Goal: Task Accomplishment & Management: Use online tool/utility

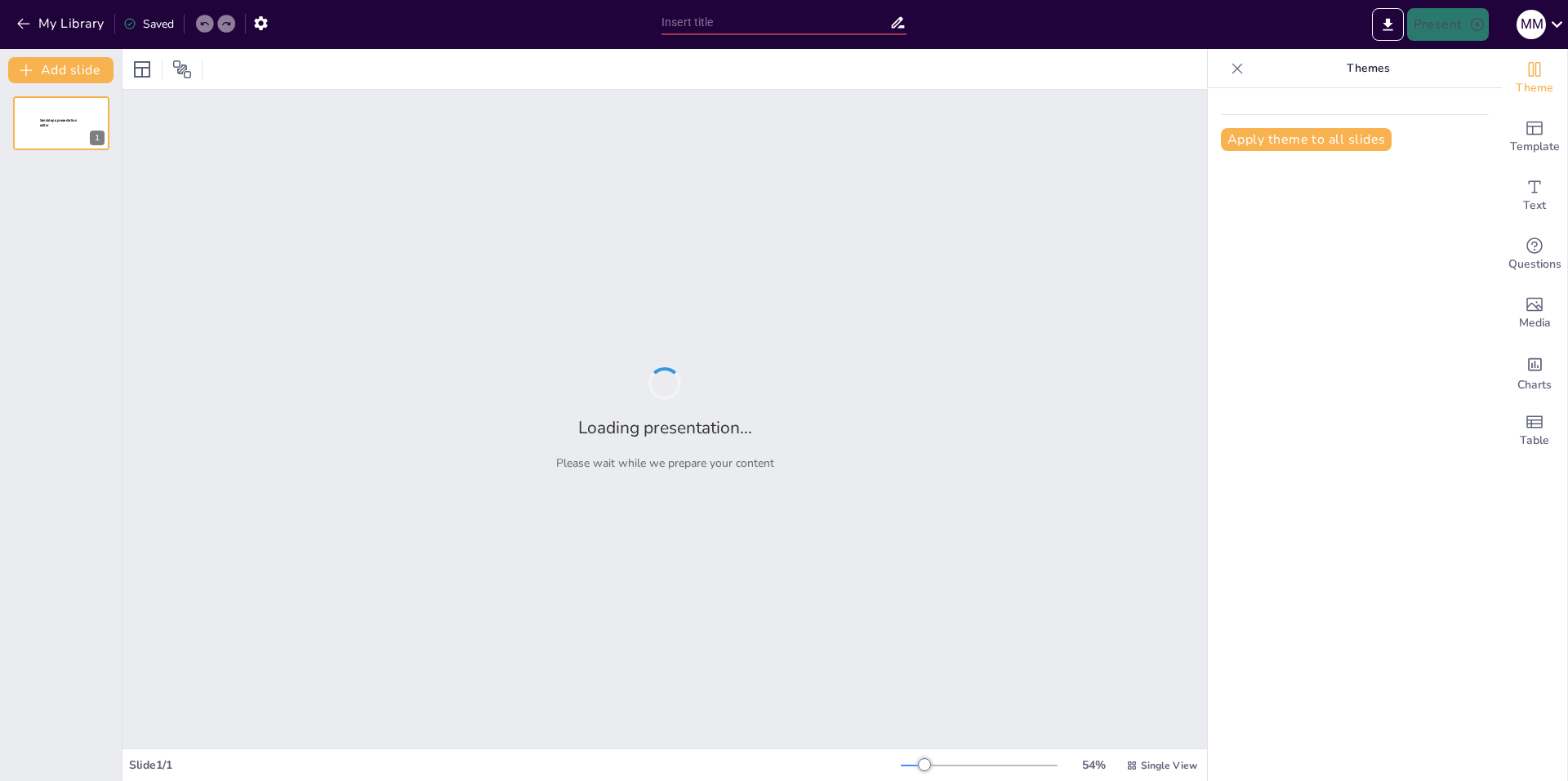
type input "Философия истории: Основные концепции и подходы"
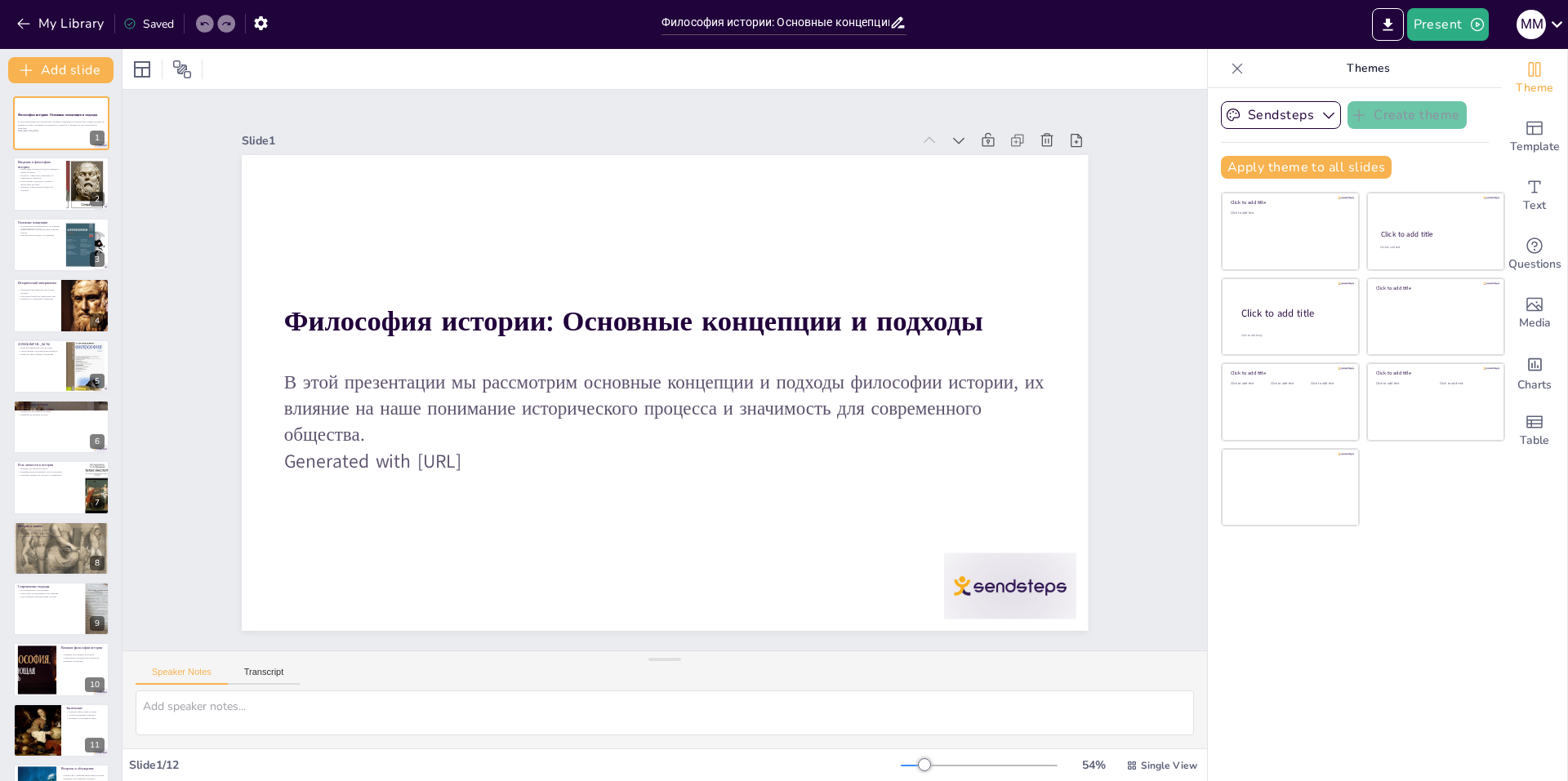
click at [973, 164] on icon at bounding box center [982, 172] width 18 height 18
click at [951, 132] on icon at bounding box center [959, 140] width 16 height 16
click at [943, 161] on icon at bounding box center [952, 170] width 18 height 18
click at [943, 160] on icon at bounding box center [952, 169] width 18 height 18
click at [62, 175] on div at bounding box center [61, 184] width 98 height 55
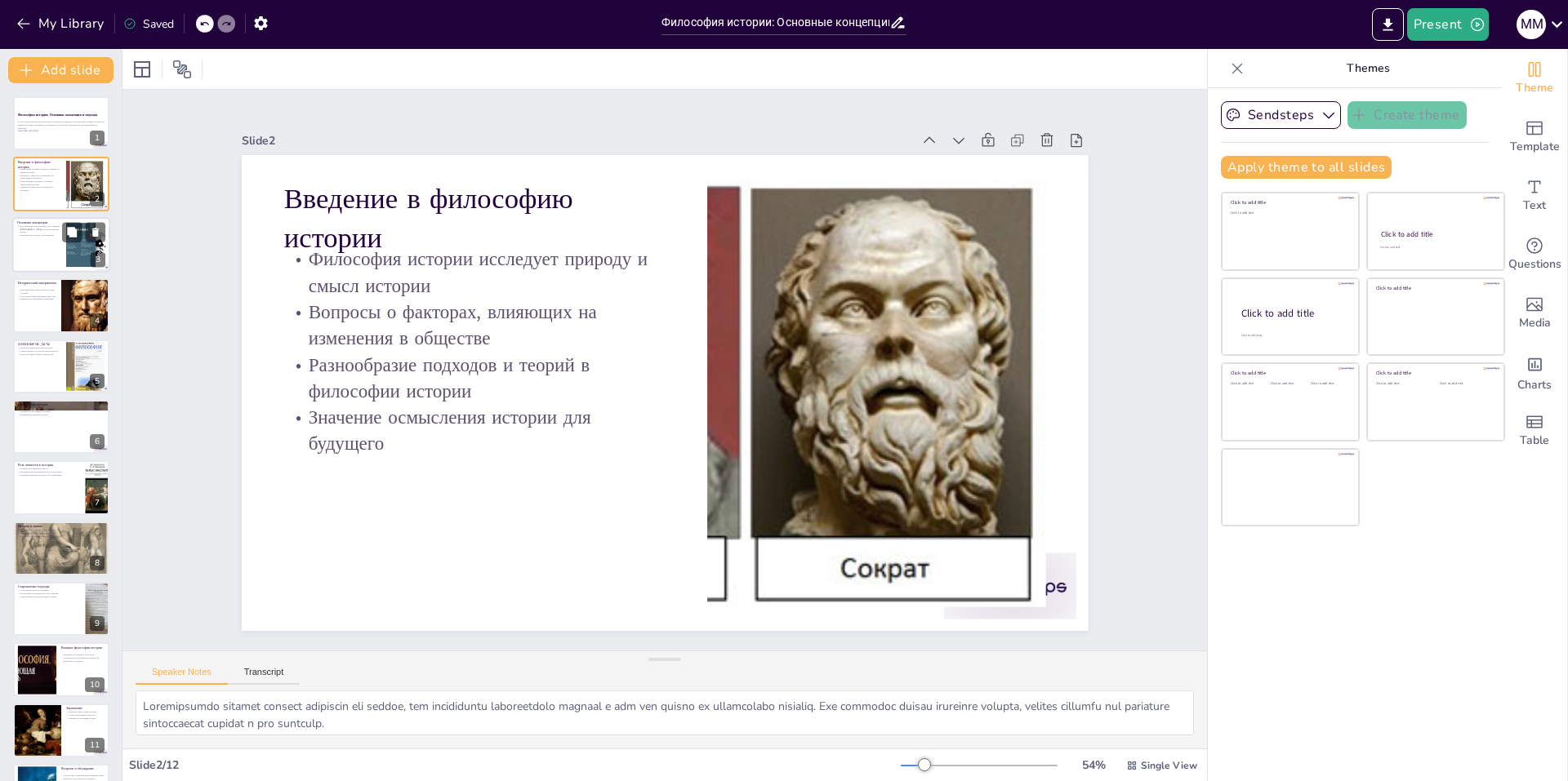
click at [43, 248] on div at bounding box center [61, 245] width 98 height 55
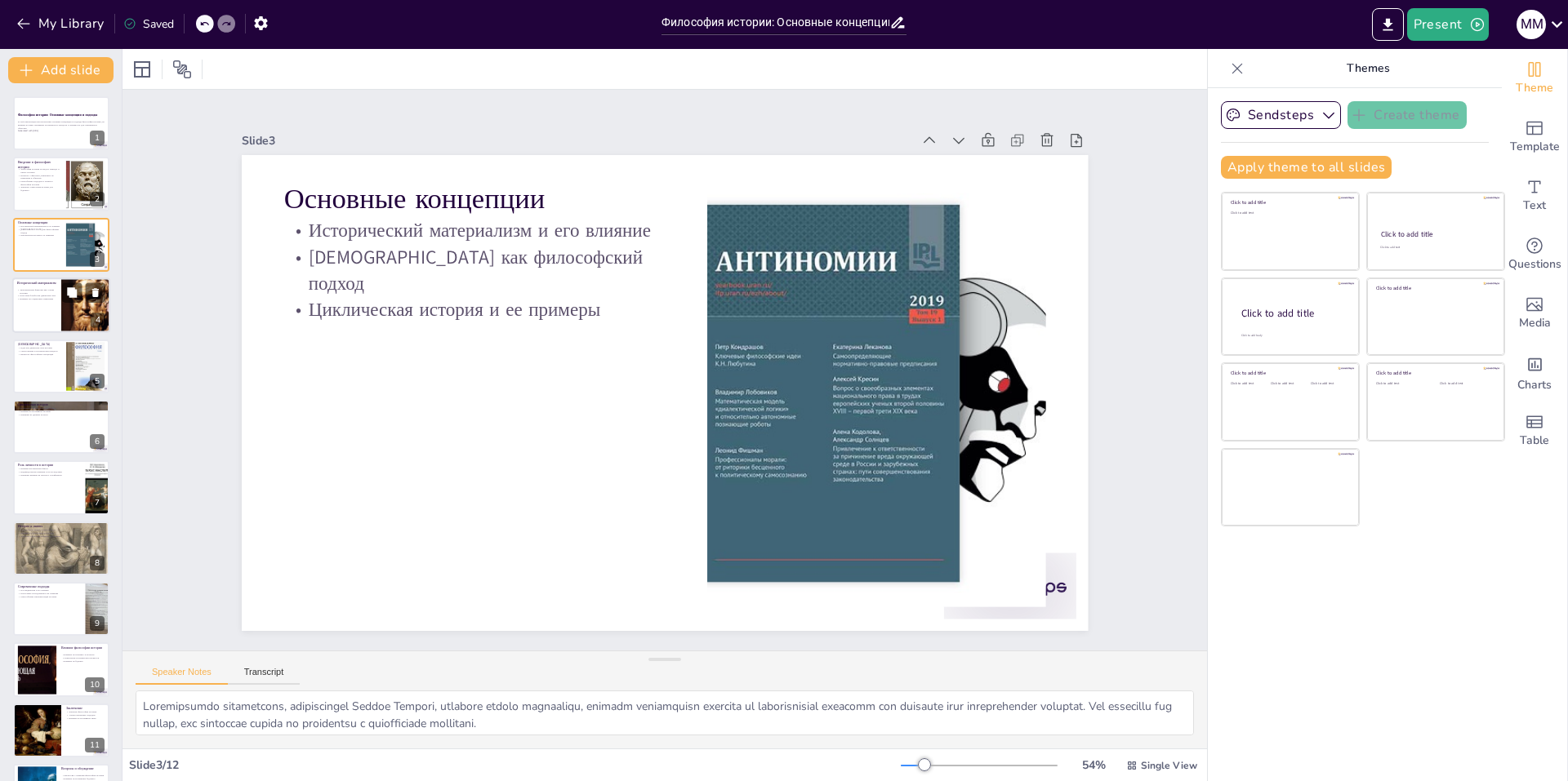
click at [45, 299] on p "Влияние на социальные изменения" at bounding box center [36, 300] width 39 height 3
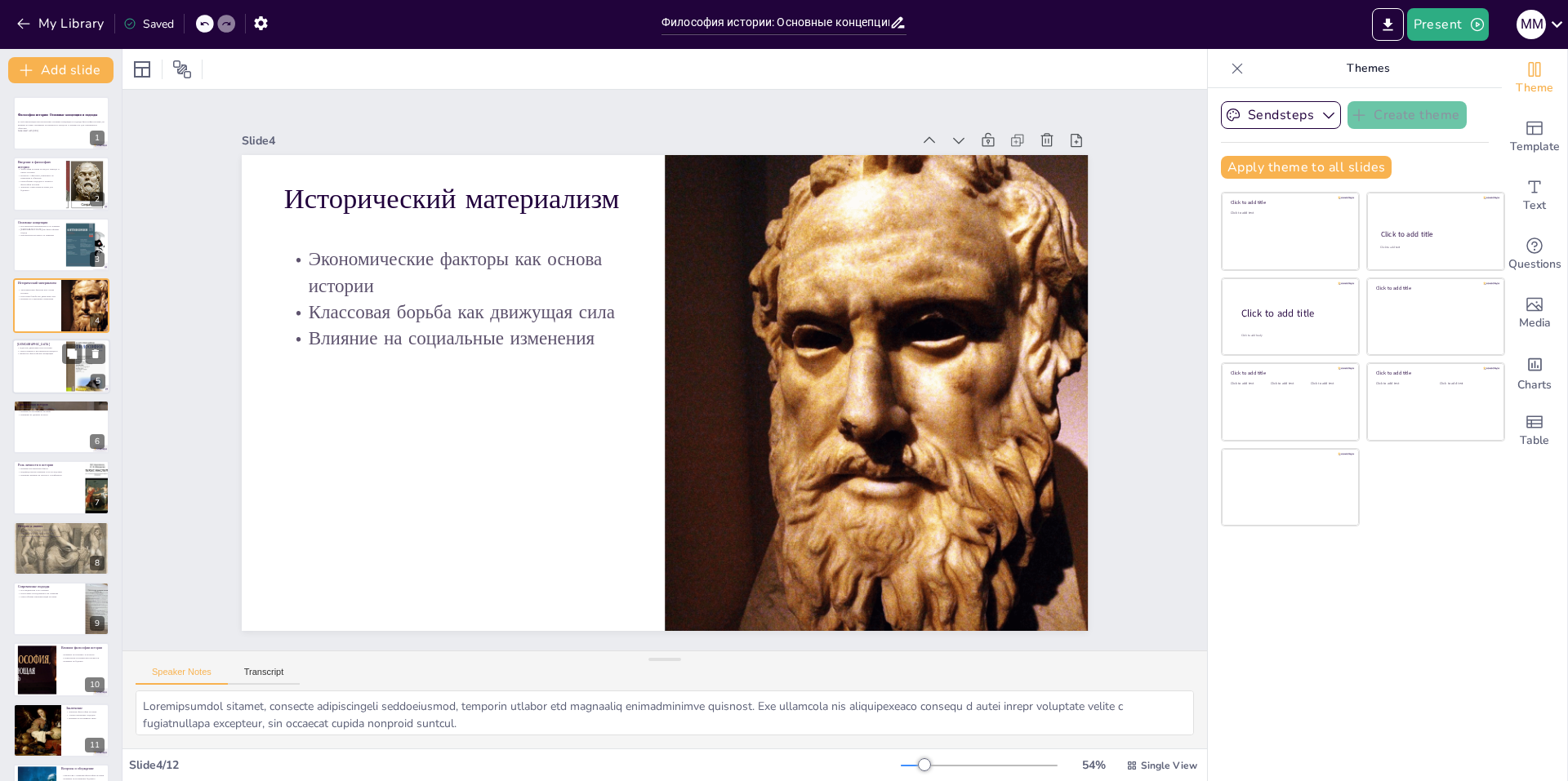
click at [46, 358] on div "Идеи как движущая сила истории Самосознание в историческом процессе Важность фи…" at bounding box center [39, 353] width 44 height 14
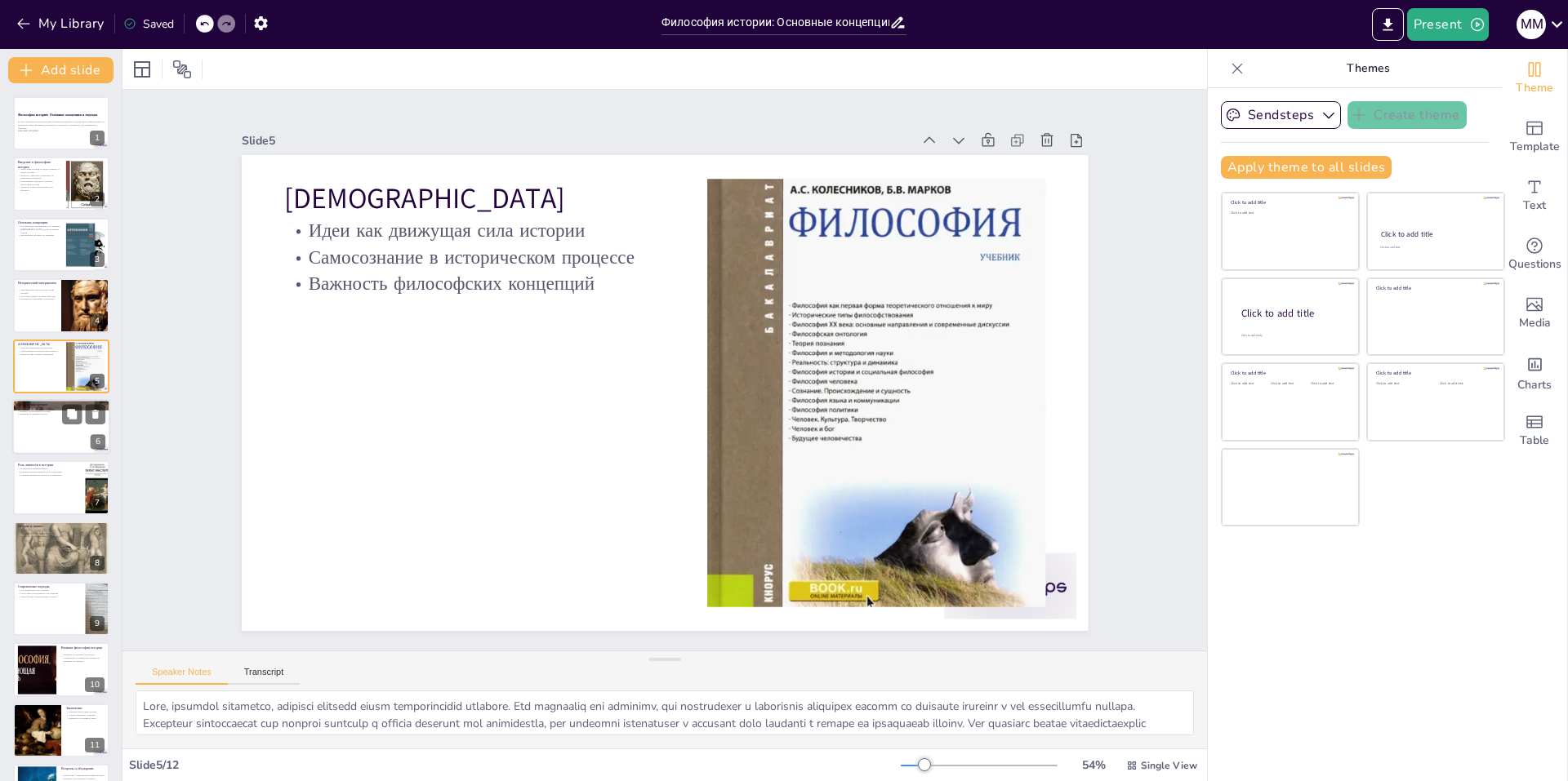
click at [42, 413] on p "Примеры из древних культур" at bounding box center [62, 415] width 88 height 3
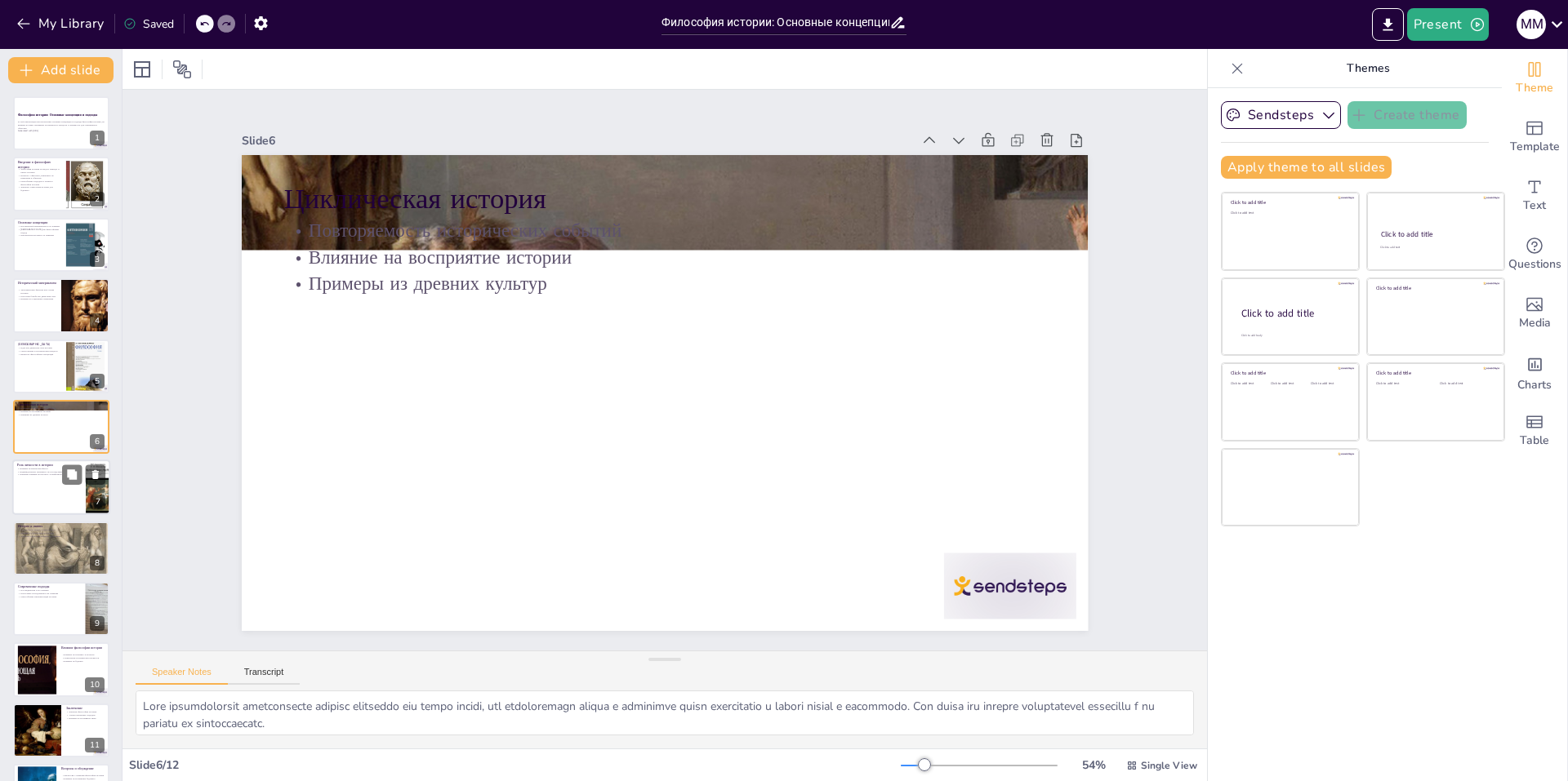
click at [42, 493] on div at bounding box center [61, 488] width 98 height 55
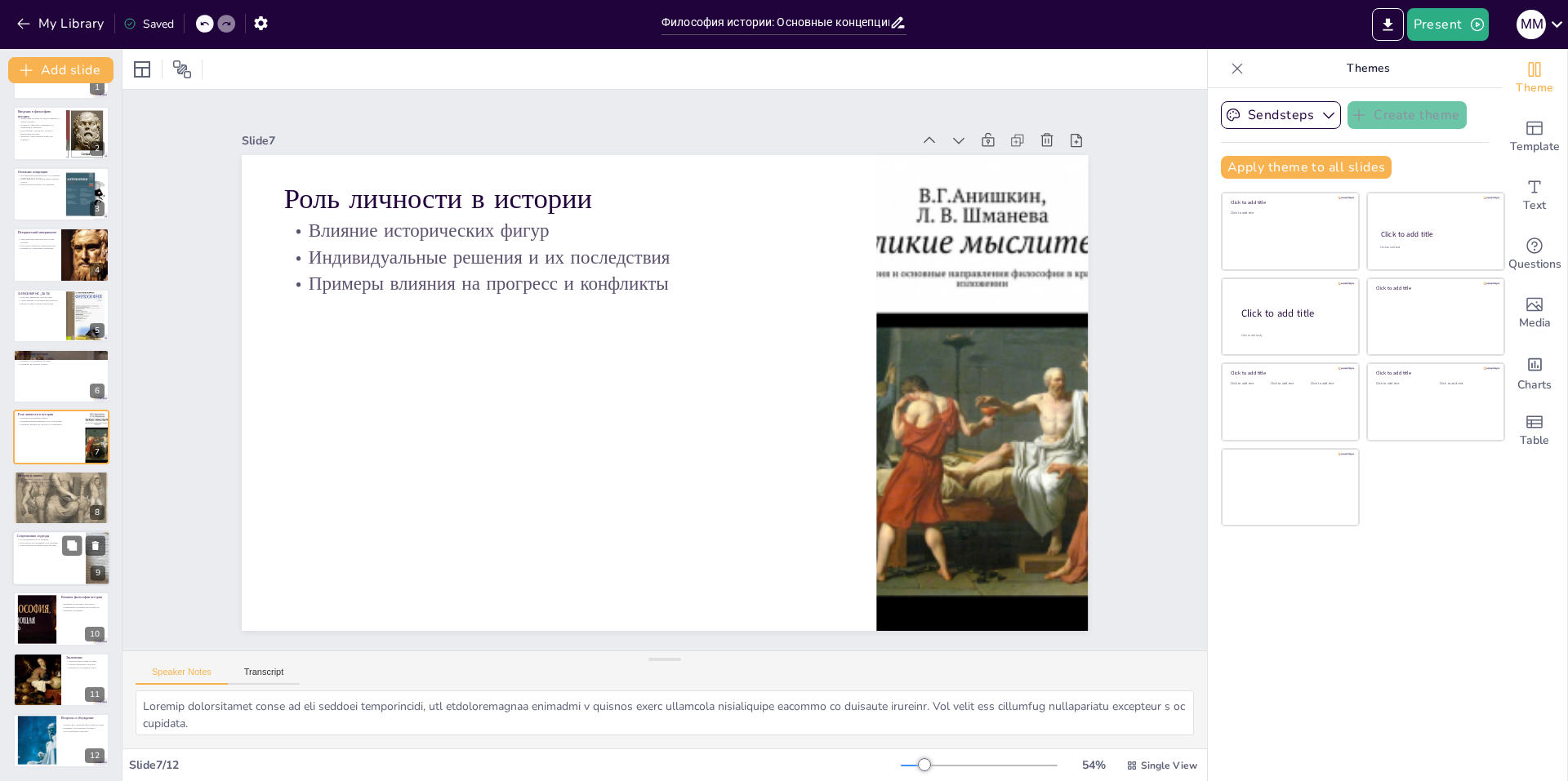
click at [42, 543] on p "Культурные исследования и их значение" at bounding box center [49, 543] width 64 height 3
type textarea "Постмодернизм в философии истории подчеркивает, что история может быть интерпре…"
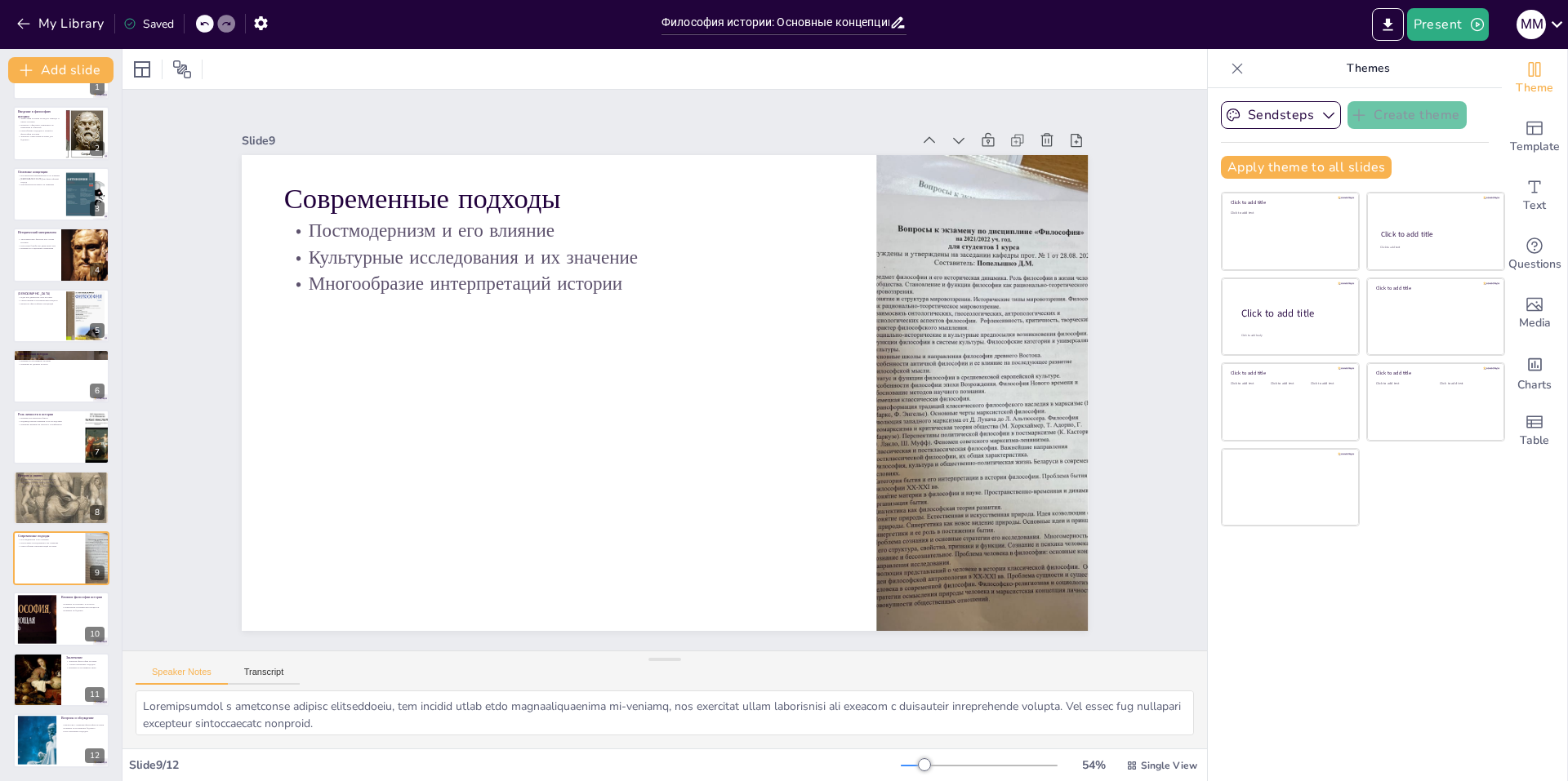
drag, startPoint x: 1250, startPoint y: 582, endPoint x: 1267, endPoint y: 590, distance: 18.8
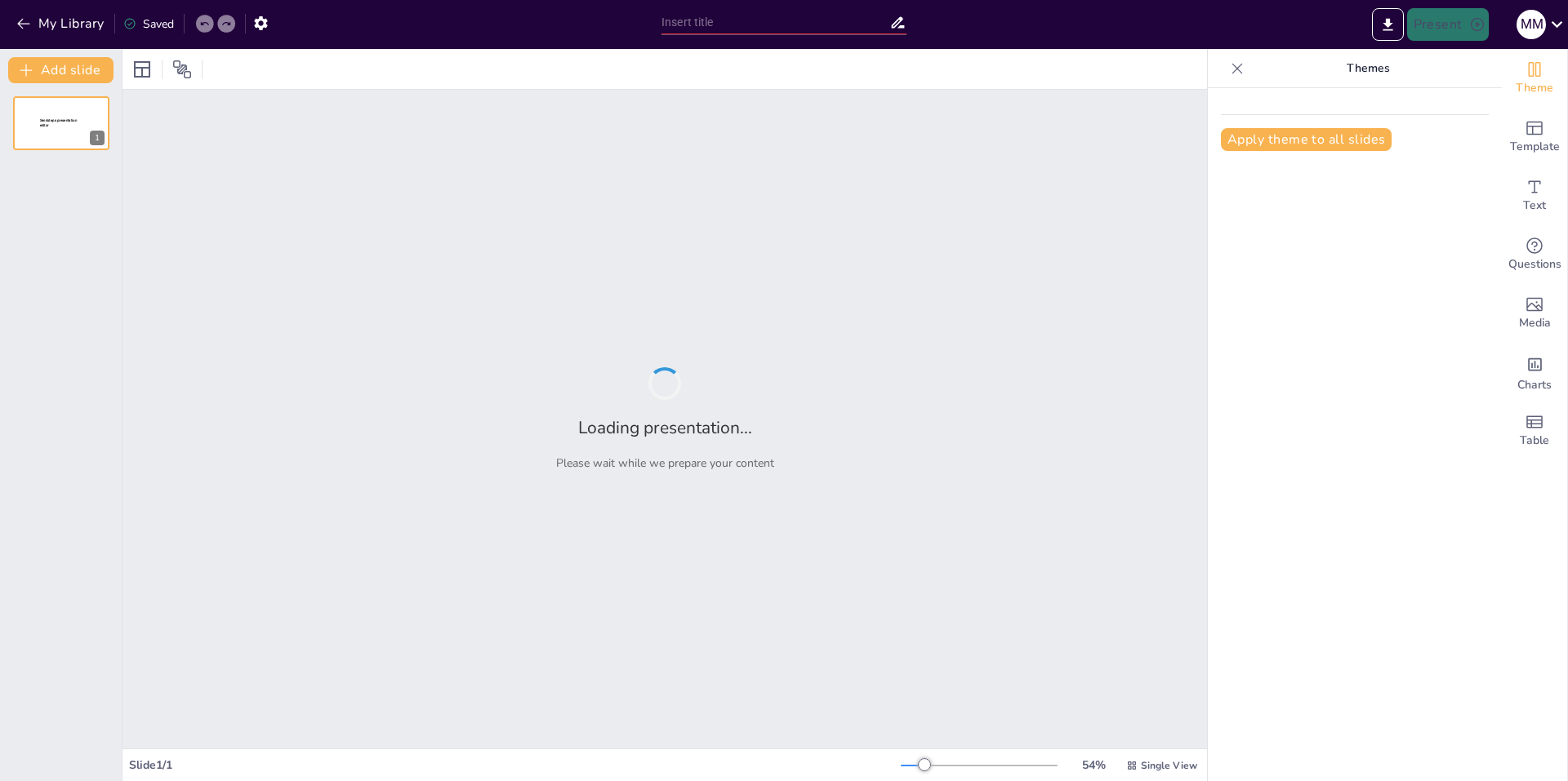
type input "Философия истории: Основные концепции и идеи"
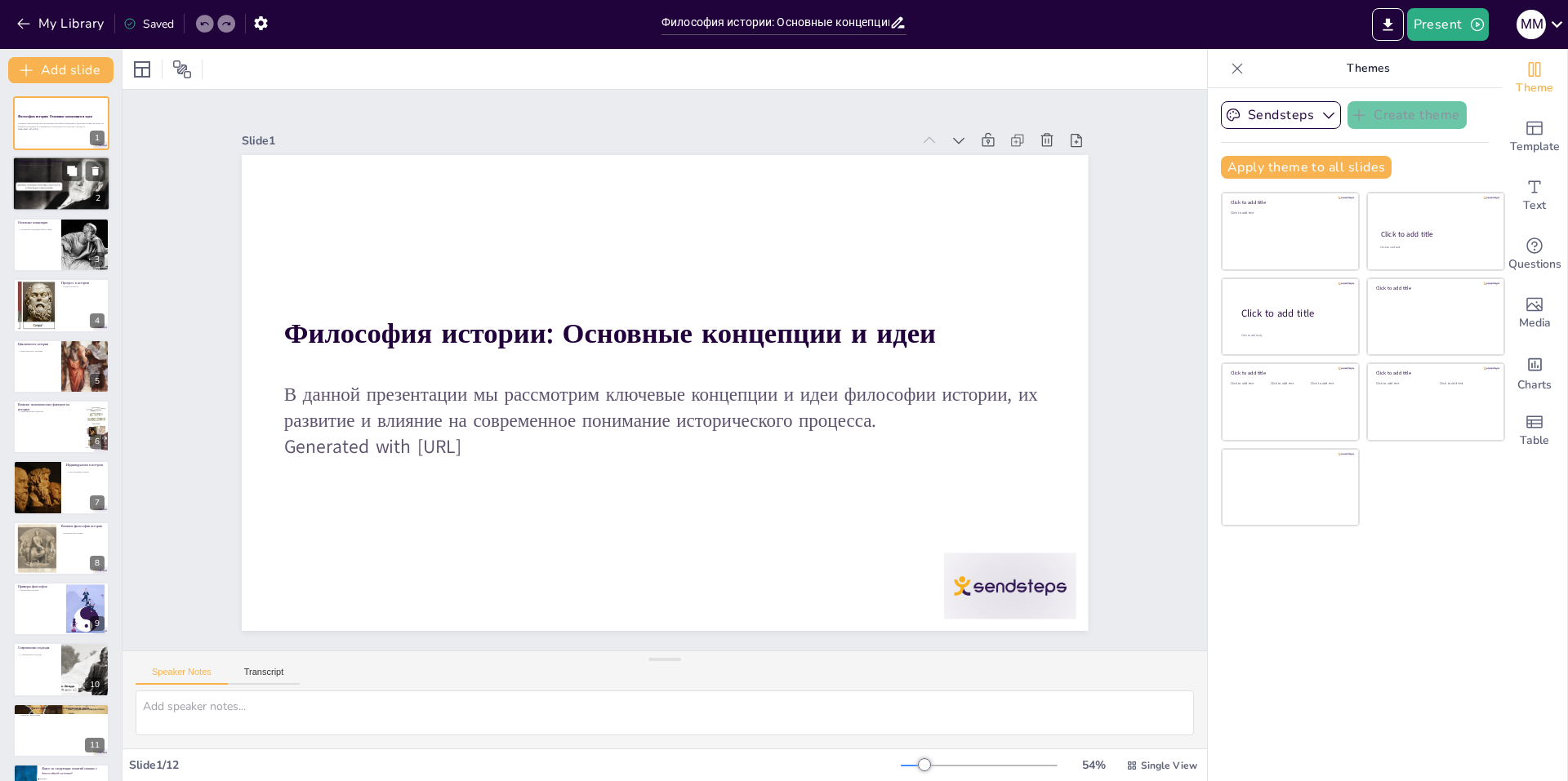
checkbox input "true"
click at [51, 196] on div at bounding box center [61, 184] width 98 height 55
type textarea "Определение философии истории помогает установить основу для дальнейшего изучен…"
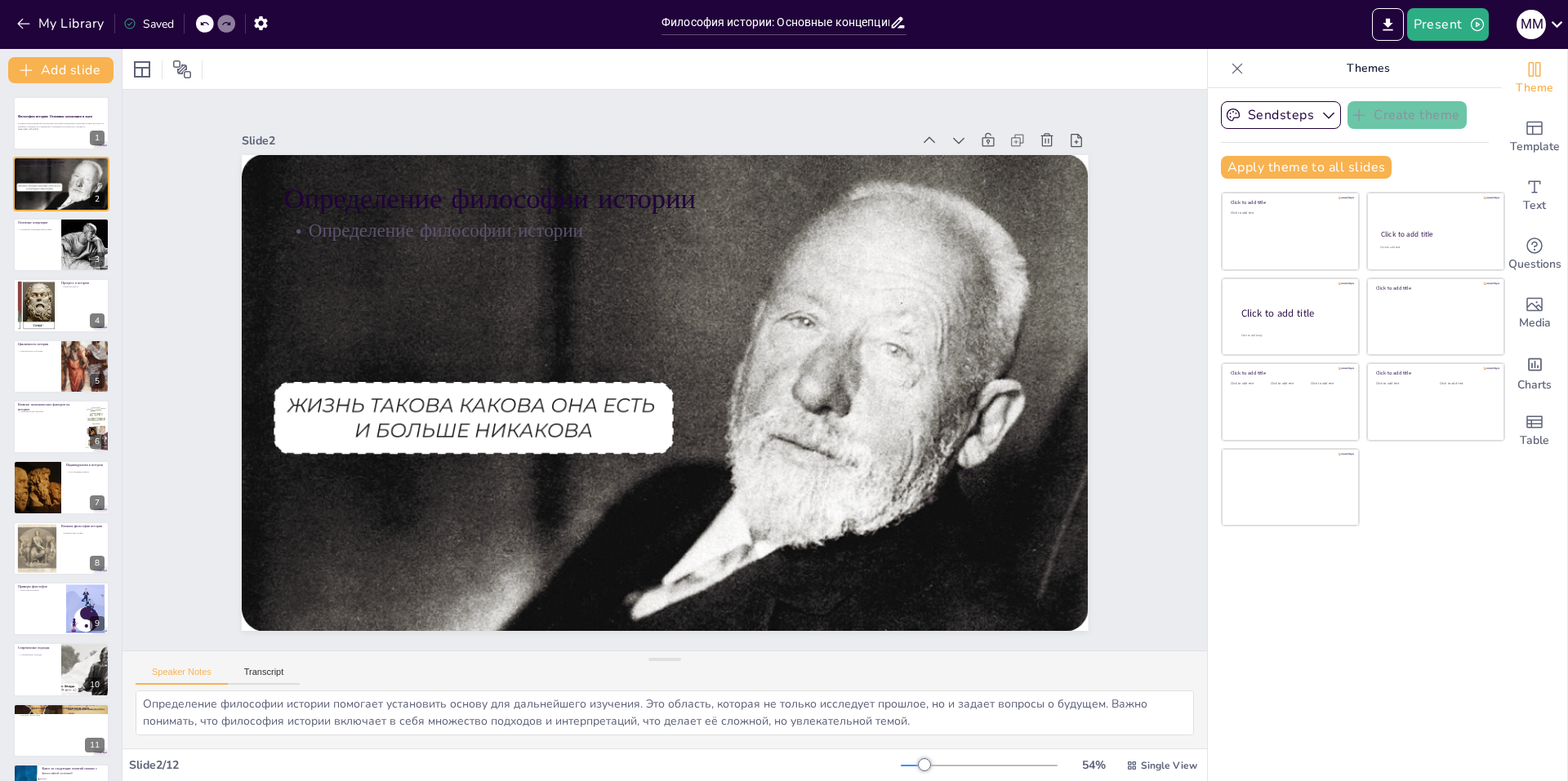
scroll to position [4, 0]
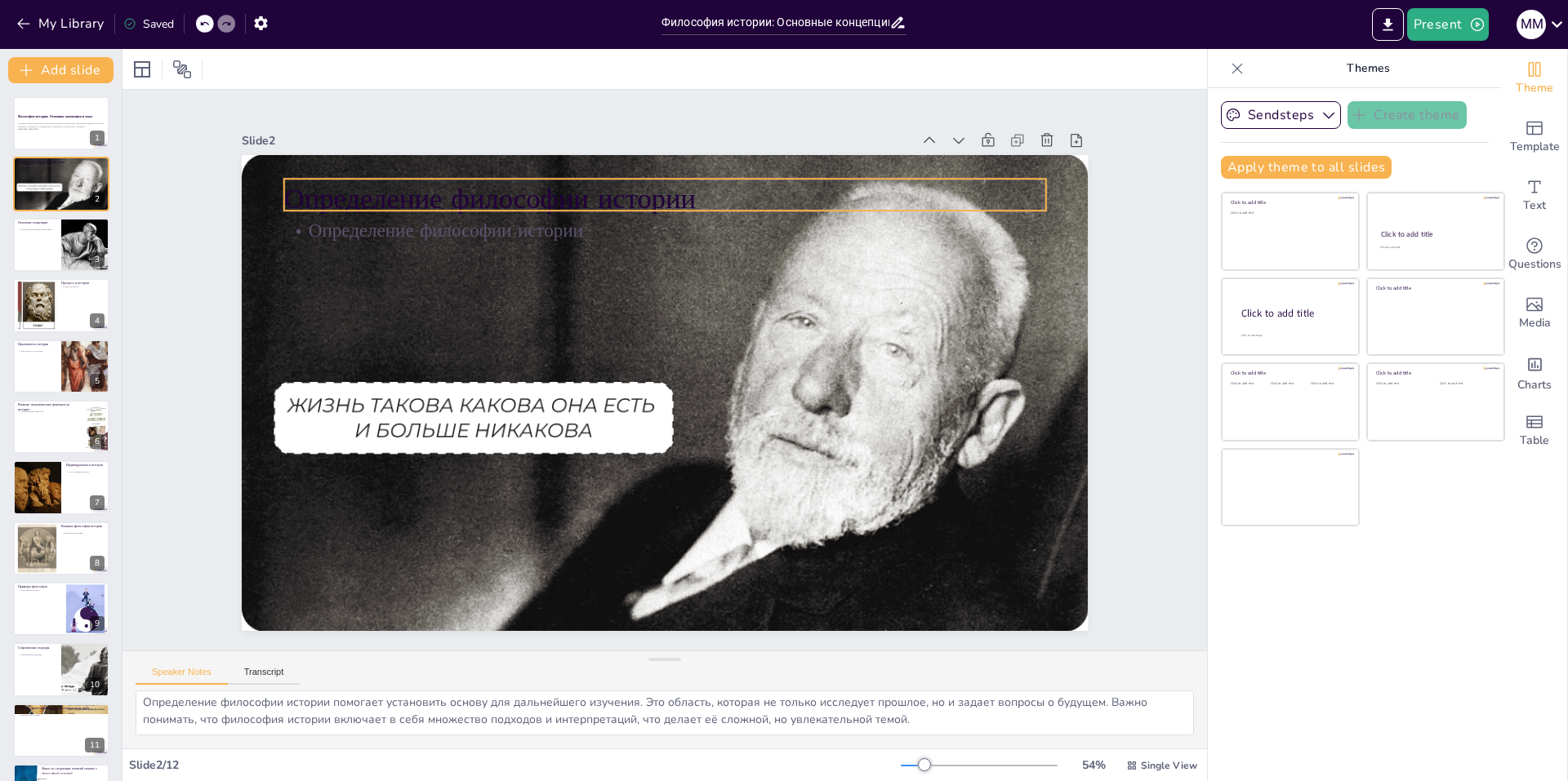
click at [623, 269] on p "Определение философии истории" at bounding box center [564, 509] width 639 height 480
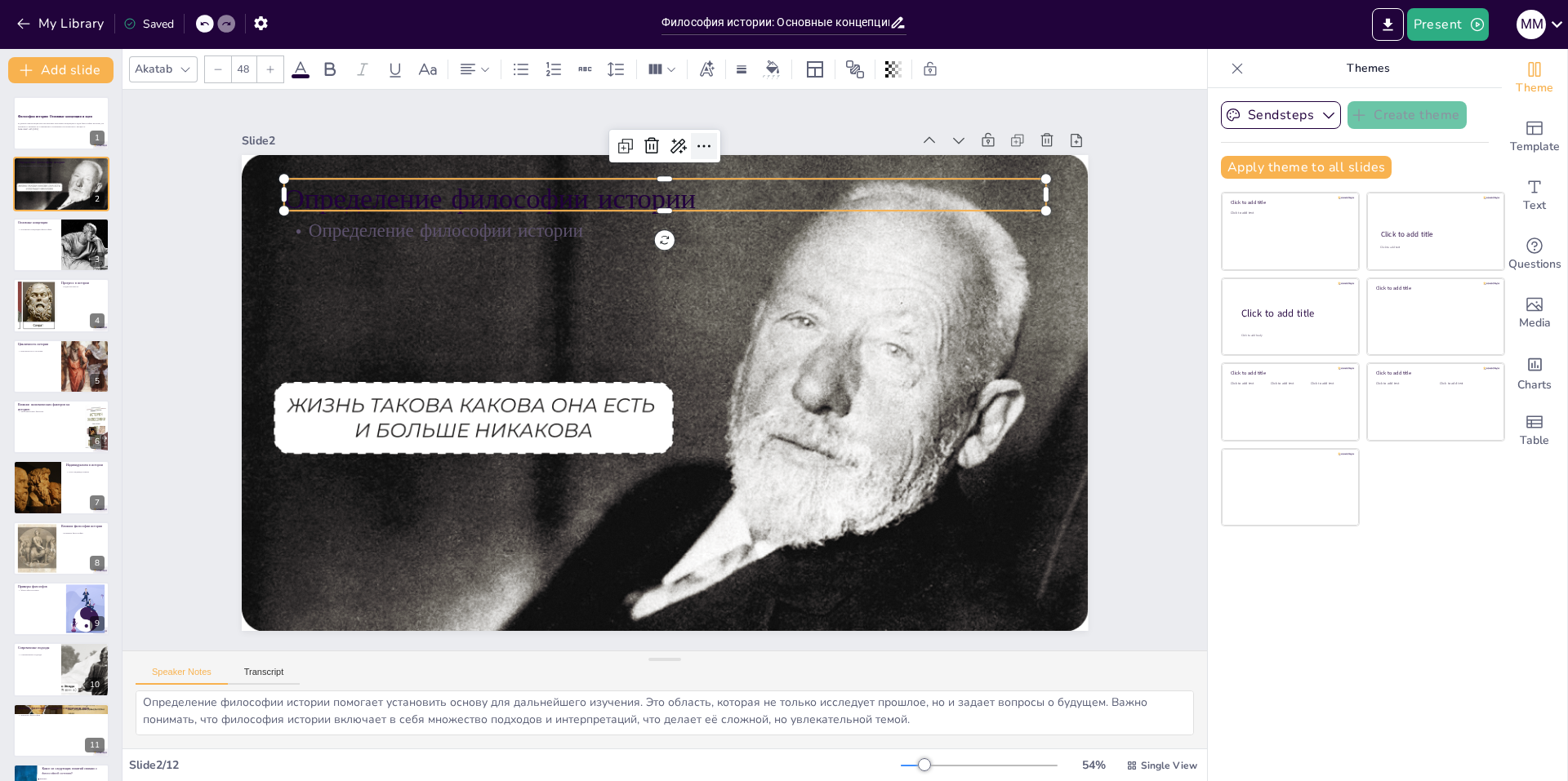
click at [486, 478] on icon at bounding box center [472, 492] width 28 height 28
click at [551, 546] on icon at bounding box center [538, 559] width 26 height 26
click at [881, 352] on icon at bounding box center [889, 360] width 16 height 18
click at [709, 544] on div "Slide 2" at bounding box center [641, 598] width 845 height 110
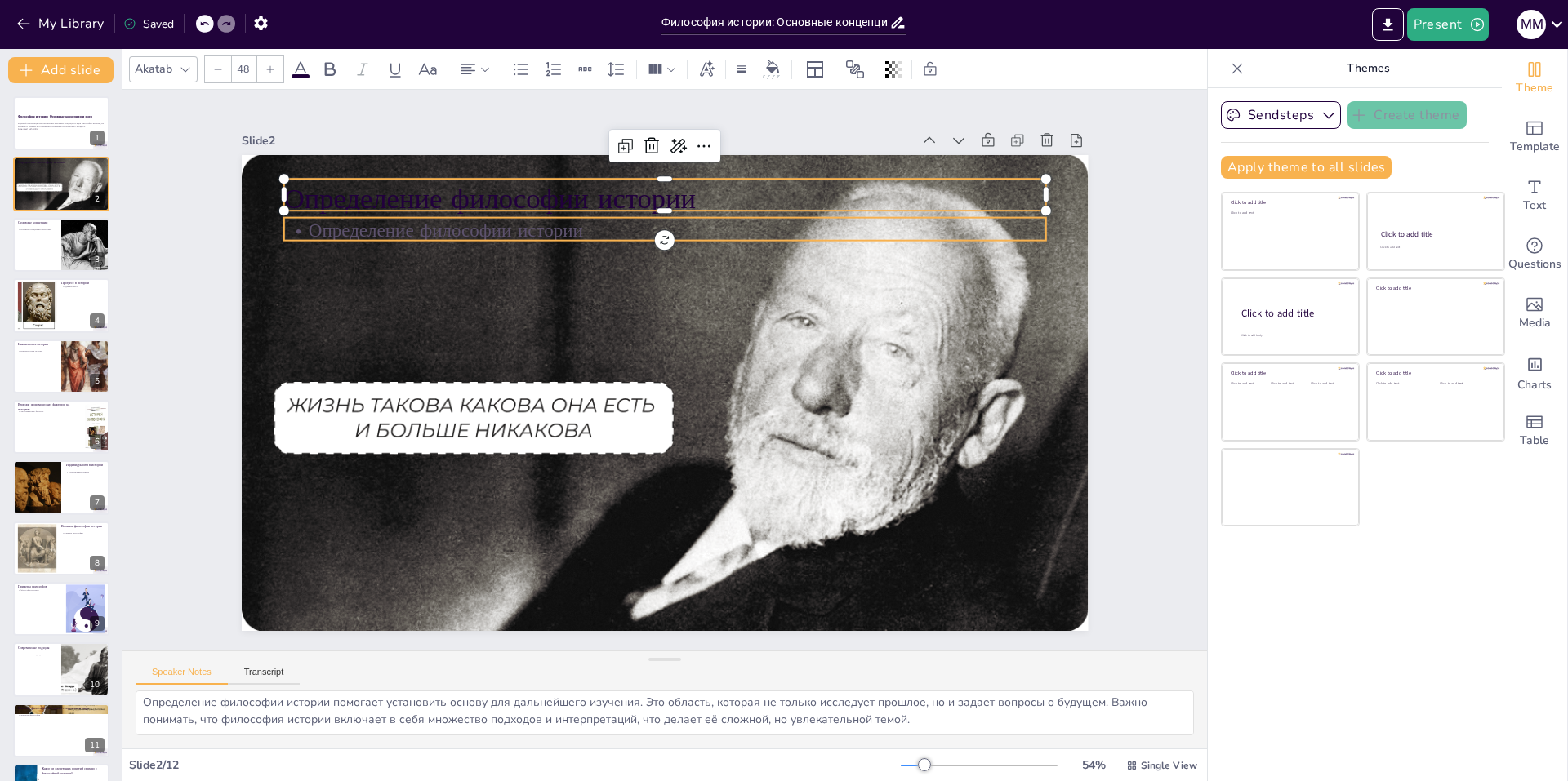
checkbox input "true"
type input "32"
click at [709, 228] on p "Определение философии истории" at bounding box center [800, 340] width 184 height 751
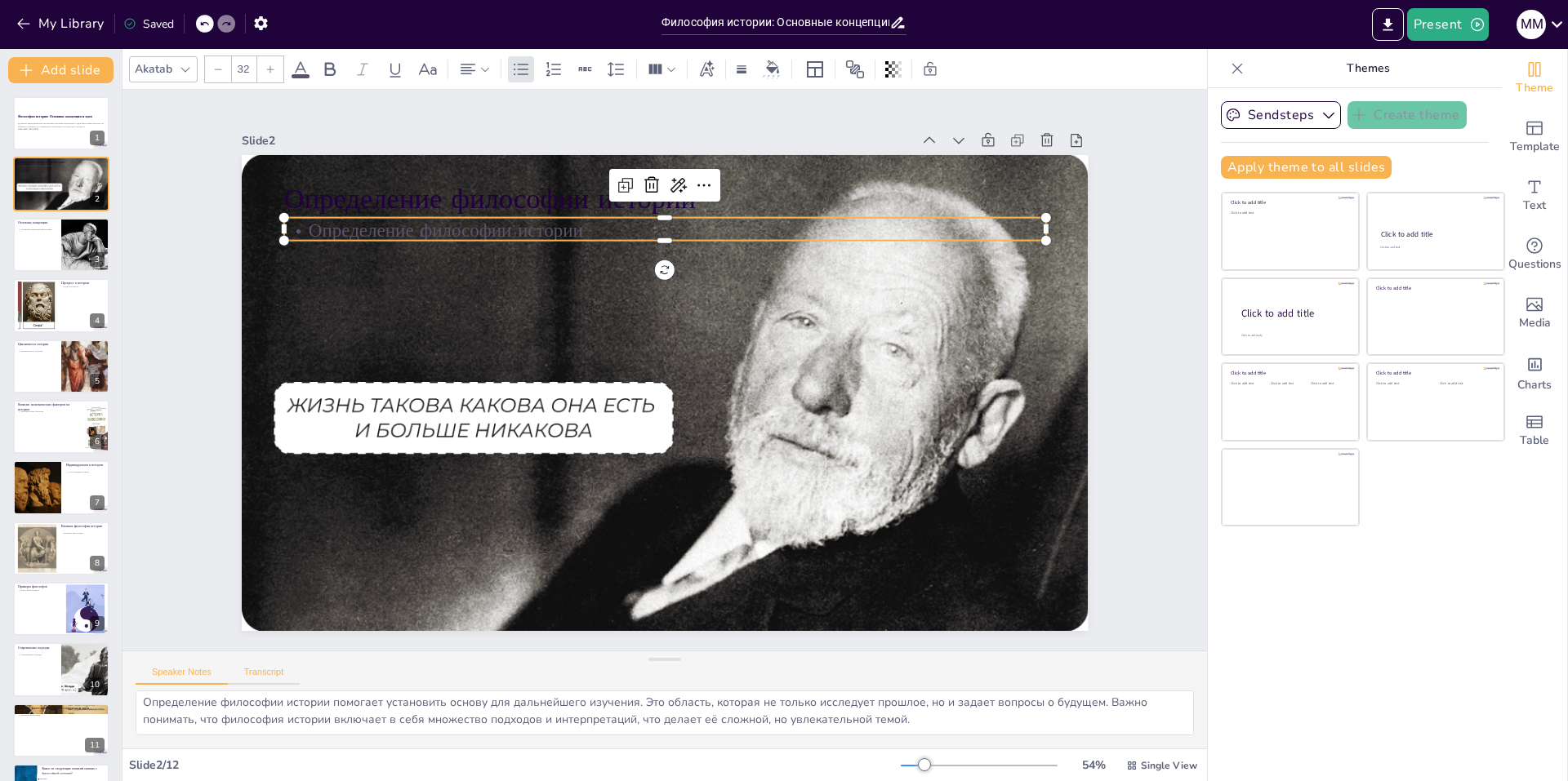
click at [267, 668] on button "Transcript" at bounding box center [264, 675] width 73 height 18
click at [198, 673] on button "Speaker Notes" at bounding box center [182, 675] width 93 height 18
click at [47, 313] on div at bounding box center [36, 306] width 179 height 50
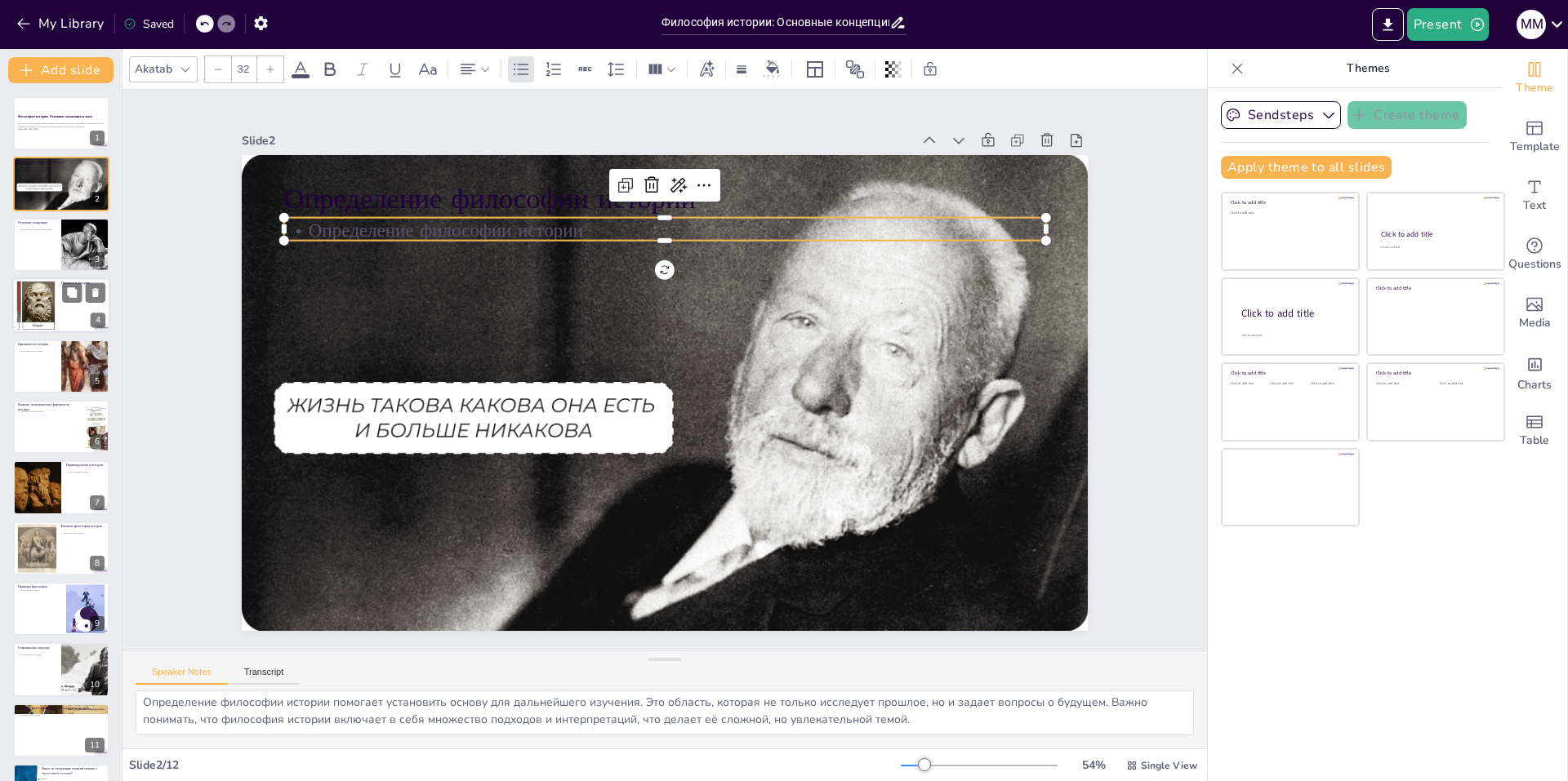
checkbox input "true"
type textarea "Идея прогресса в философии истории вдохновляет на оптимизм и веру в будущее. Он…"
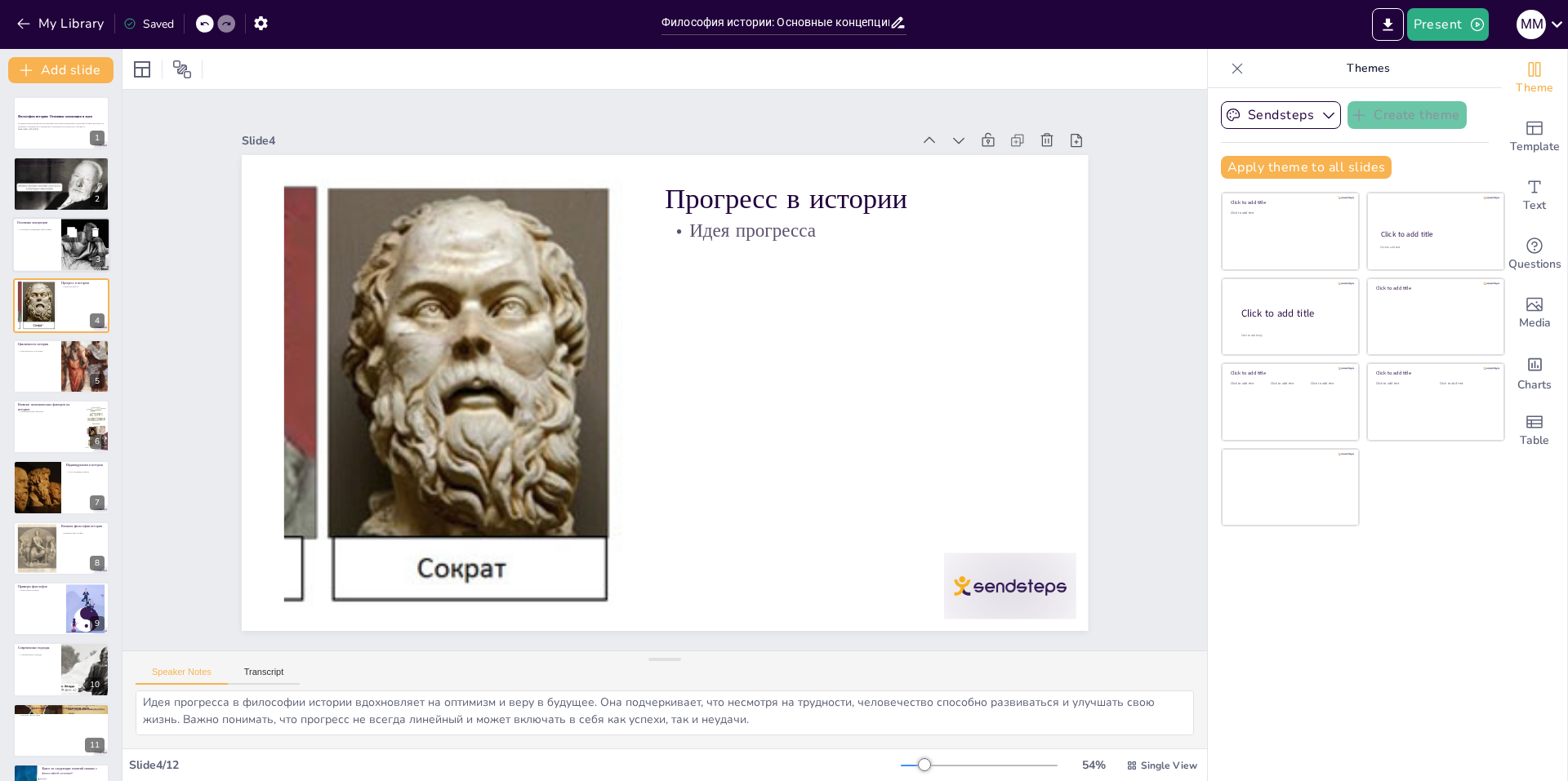
click at [42, 238] on div at bounding box center [61, 245] width 98 height 55
checkbox input "true"
type textarea "Основные концепции философии истории являются ключевыми для понимания историчес…"
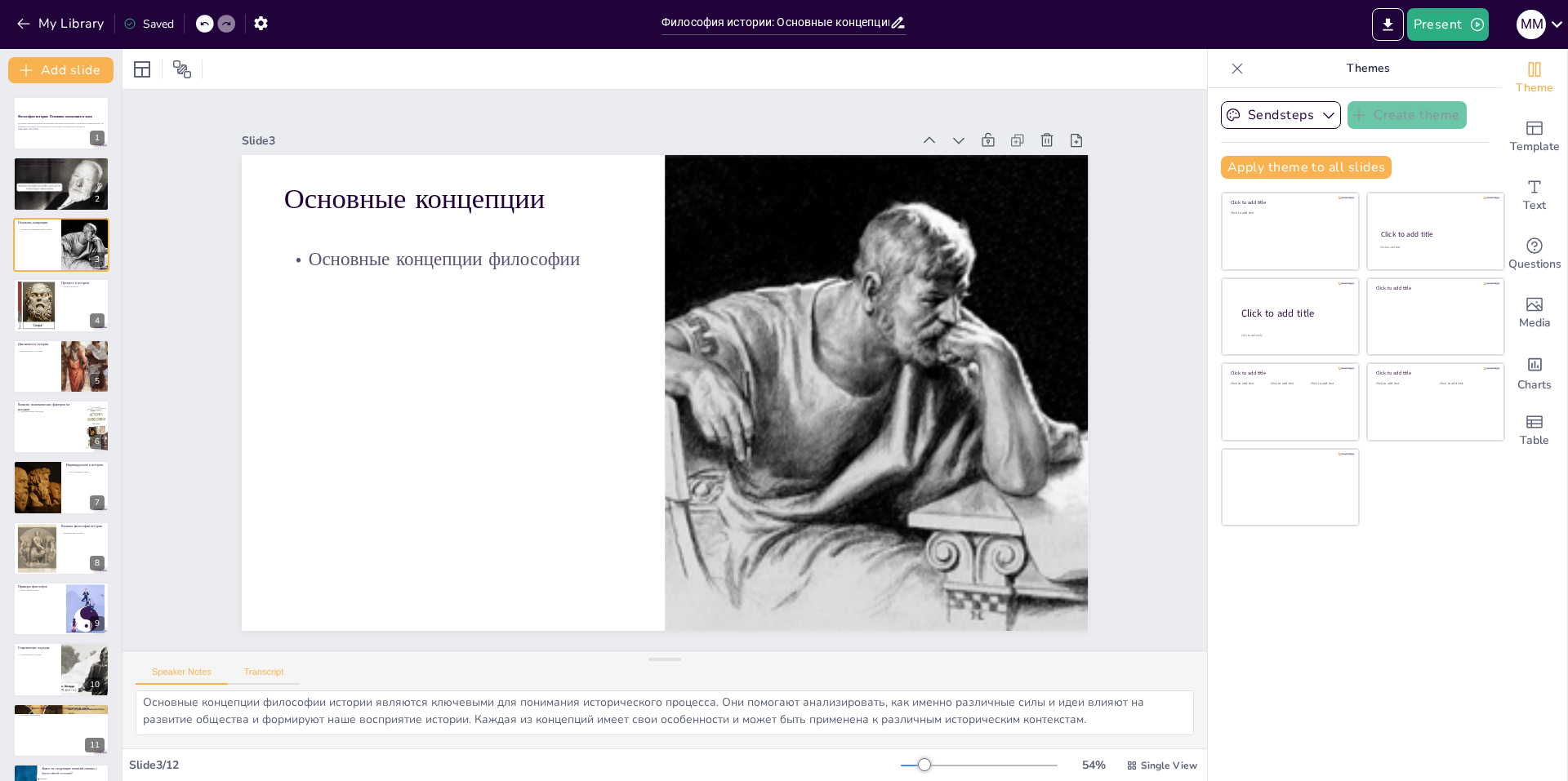
click at [252, 667] on button "Transcript" at bounding box center [264, 675] width 73 height 18
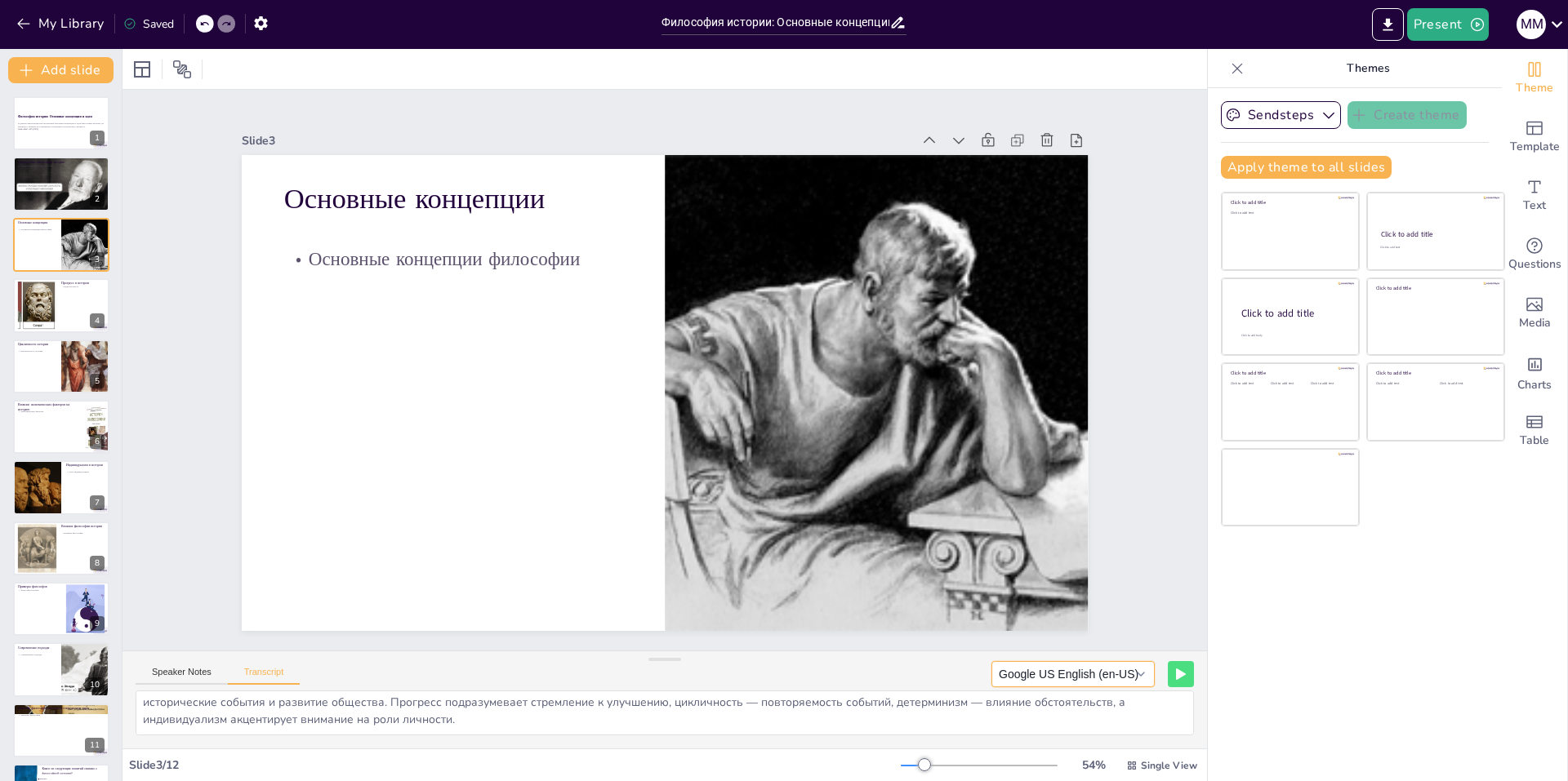
click at [1131, 679] on button "Google US English (en-US)" at bounding box center [1073, 674] width 164 height 26
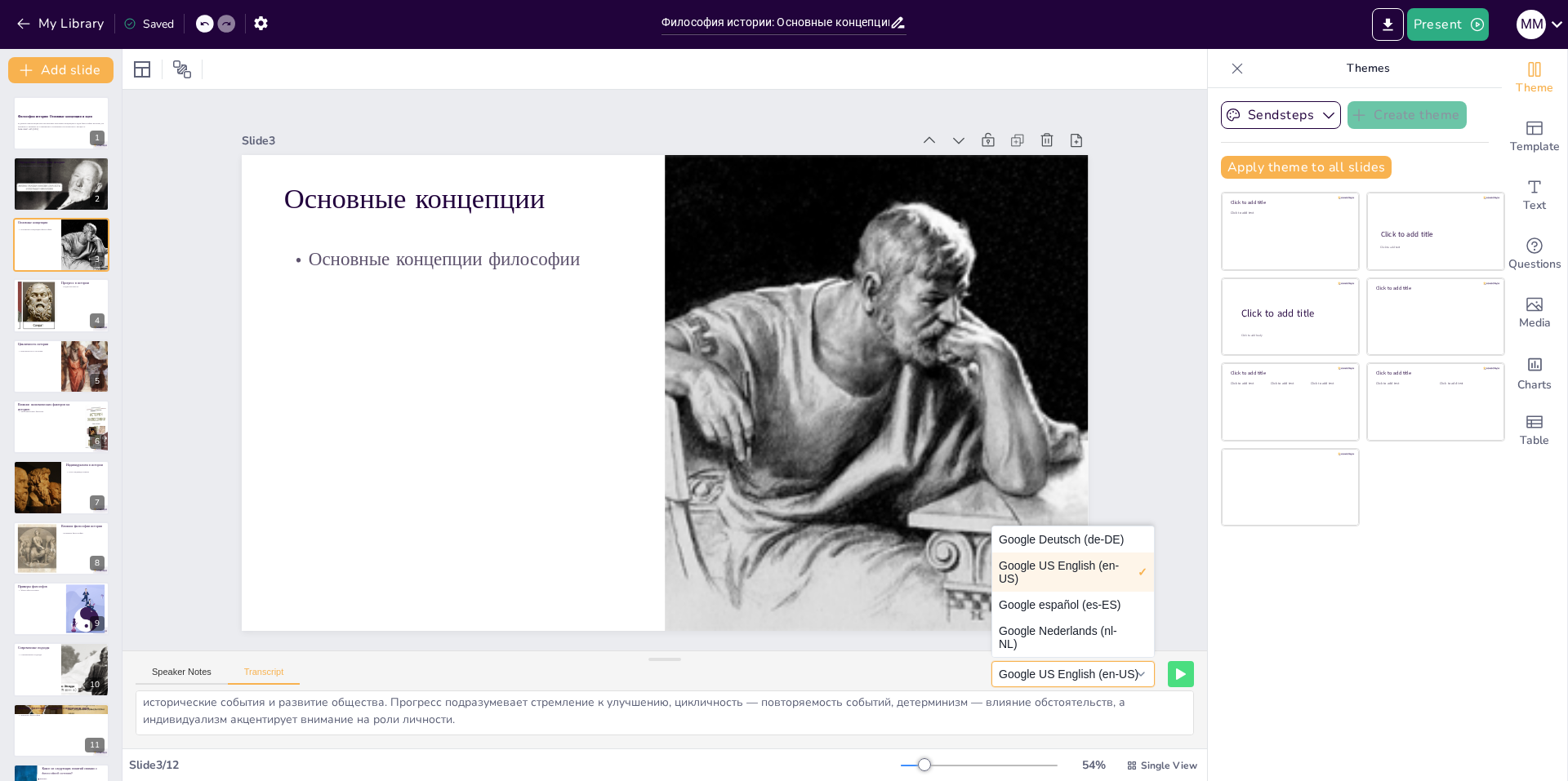
click at [1119, 681] on button "Google US English (en-US)" at bounding box center [1073, 674] width 164 height 26
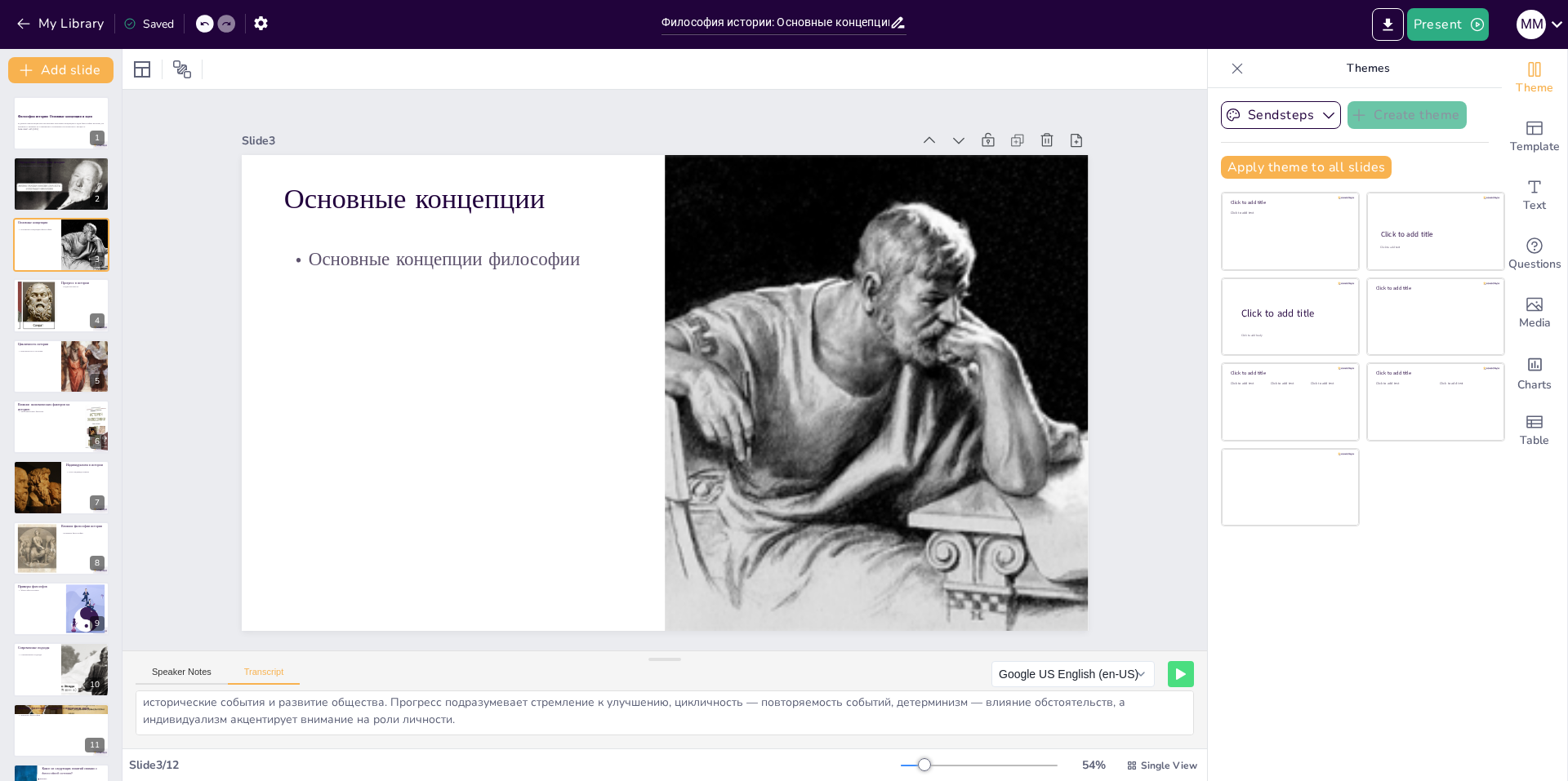
checkbox input "true"
